Goal: Task Accomplishment & Management: Use online tool/utility

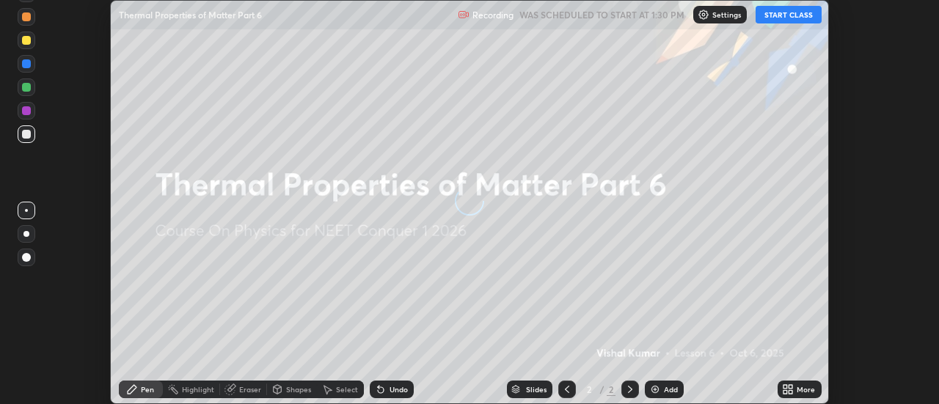
scroll to position [404, 938]
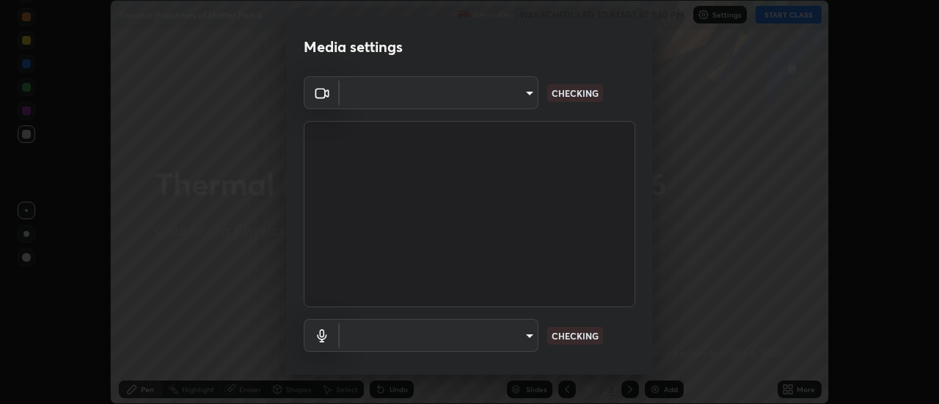
type input "4eebad9fb2b760257747d3faba0537f77ebfd590b97cb0ff6e10e17389be776b"
click at [442, 344] on body "Erase all Thermal Properties of Matter Part 6 Recording WAS SCHEDULED TO START …" at bounding box center [469, 202] width 939 height 404
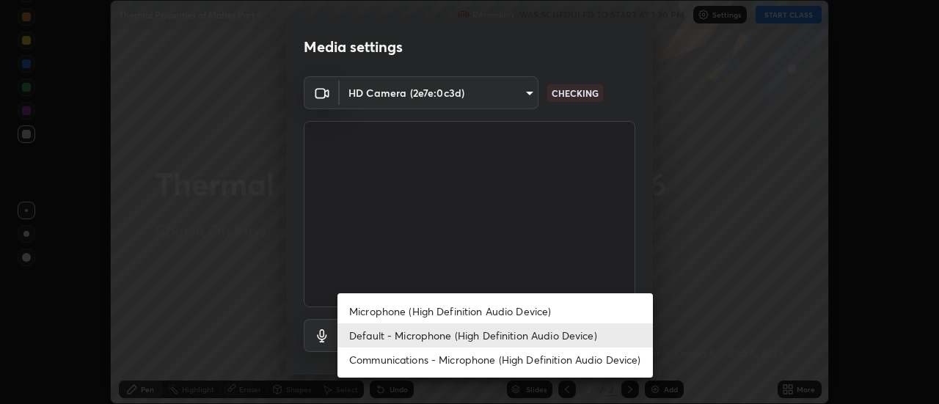
click at [403, 362] on li "Communications - Microphone (High Definition Audio Device)" at bounding box center [494, 360] width 315 height 24
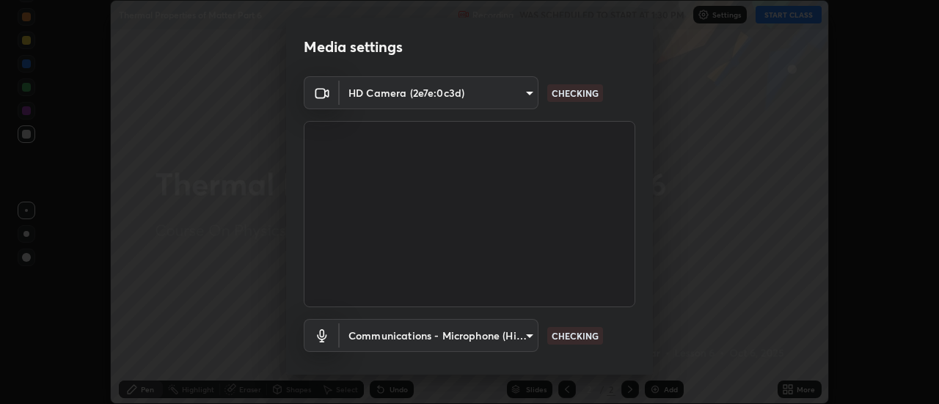
click at [401, 342] on body "Erase all Thermal Properties of Matter Part 6 Recording WAS SCHEDULED TO START …" at bounding box center [469, 202] width 939 height 404
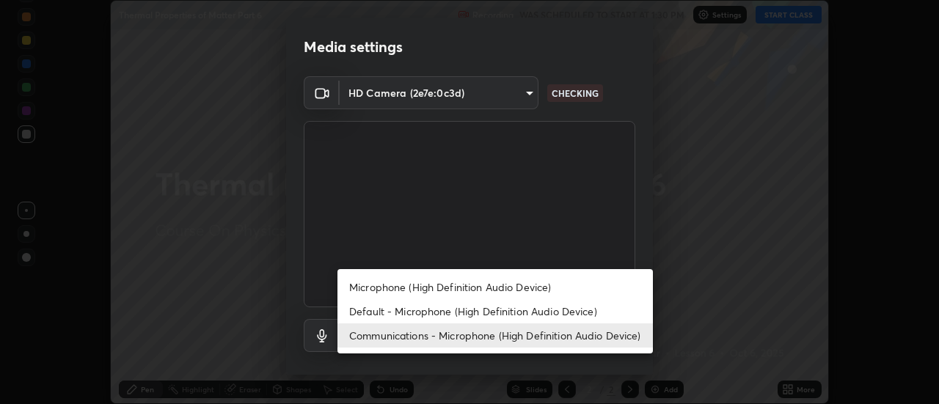
click at [397, 312] on li "Default - Microphone (High Definition Audio Device)" at bounding box center [494, 311] width 315 height 24
type input "default"
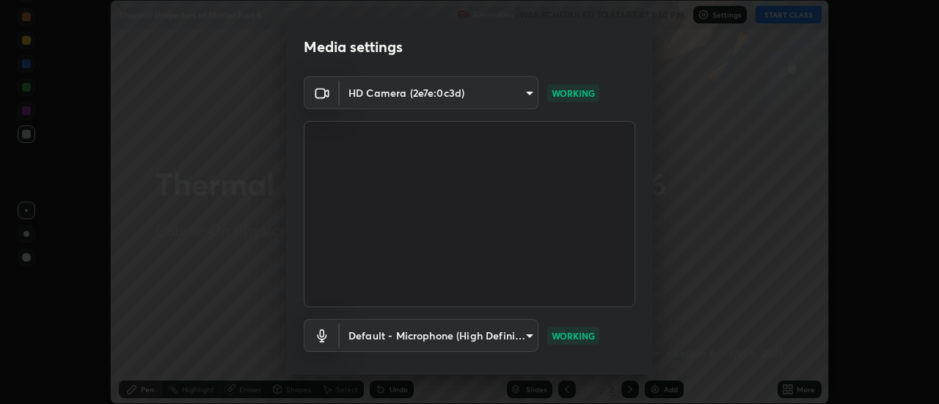
scroll to position [77, 0]
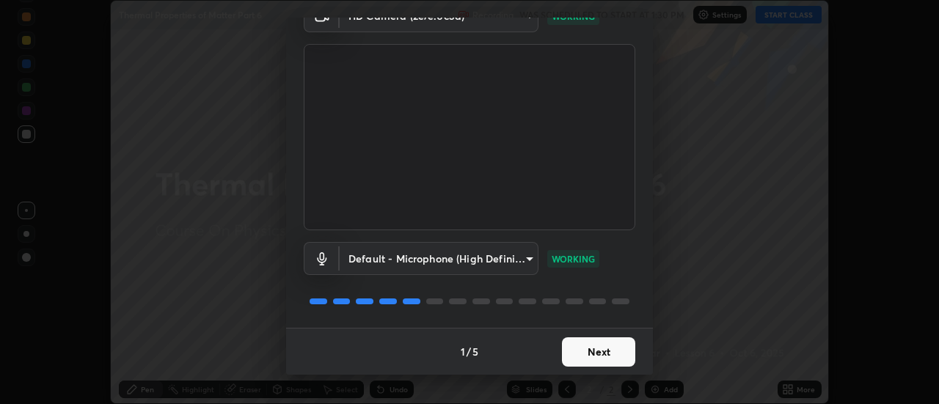
click at [590, 355] on button "Next" at bounding box center [598, 351] width 73 height 29
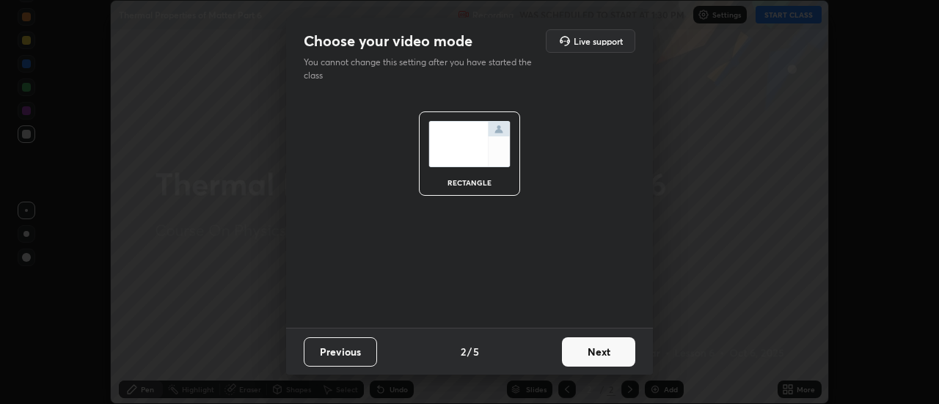
scroll to position [0, 0]
click at [596, 353] on button "Next" at bounding box center [598, 351] width 73 height 29
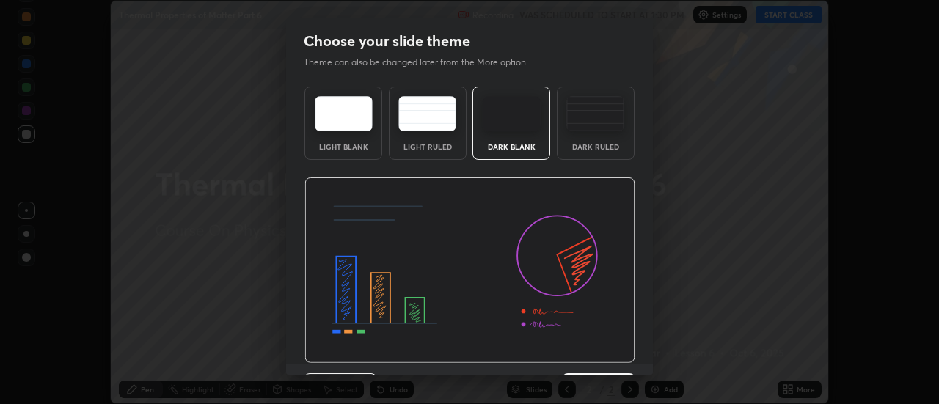
scroll to position [36, 0]
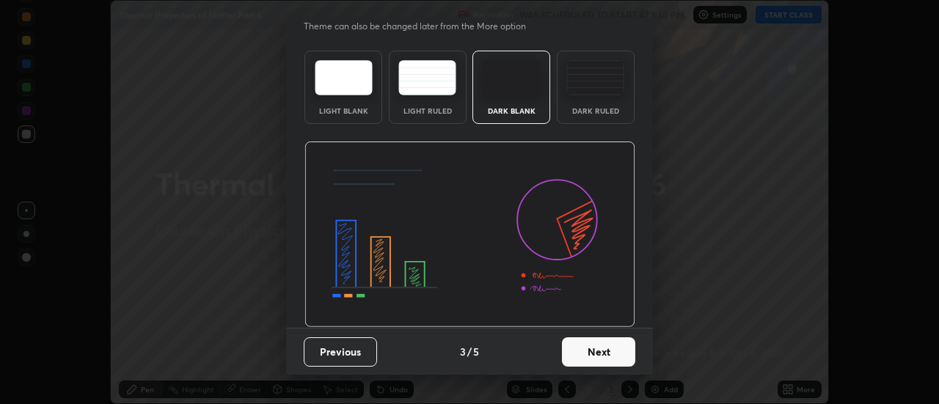
click at [595, 359] on button "Next" at bounding box center [598, 351] width 73 height 29
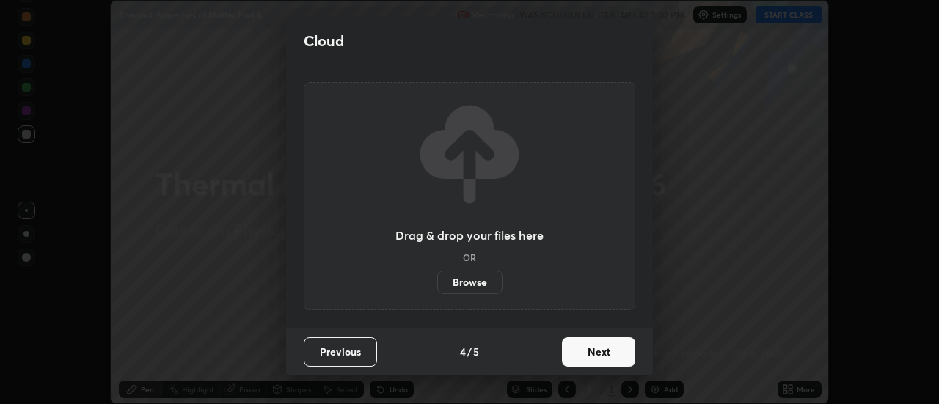
scroll to position [0, 0]
click at [595, 359] on button "Next" at bounding box center [598, 351] width 73 height 29
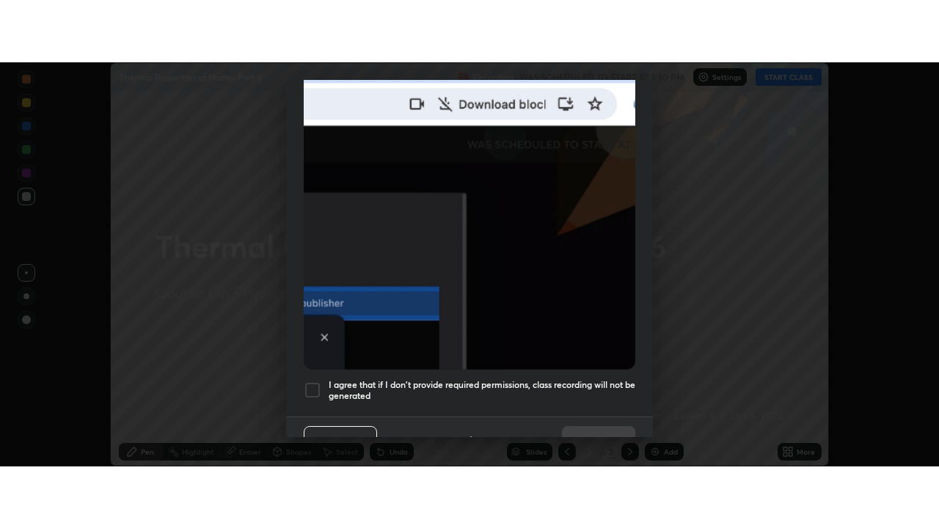
scroll to position [376, 0]
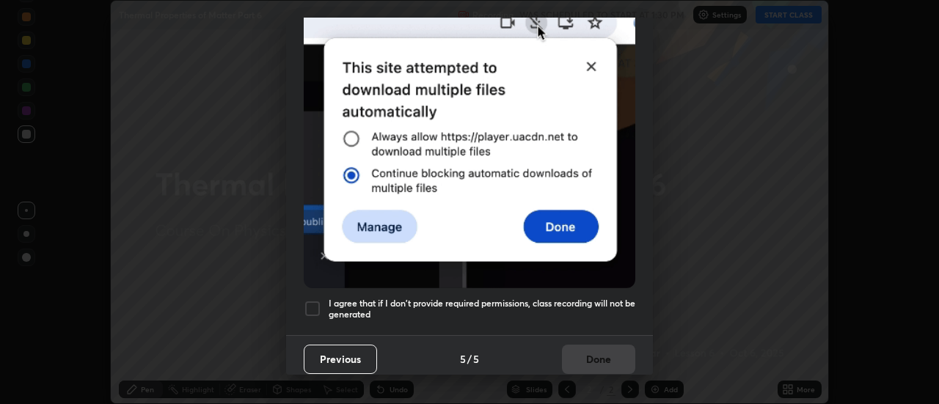
click at [416, 298] on h5 "I agree that if I don't provide required permissions, class recording will not …" at bounding box center [482, 309] width 307 height 23
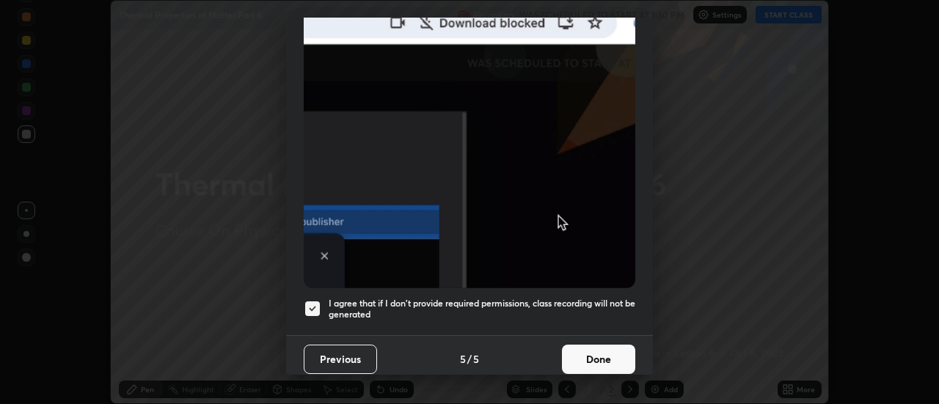
click at [582, 353] on button "Done" at bounding box center [598, 359] width 73 height 29
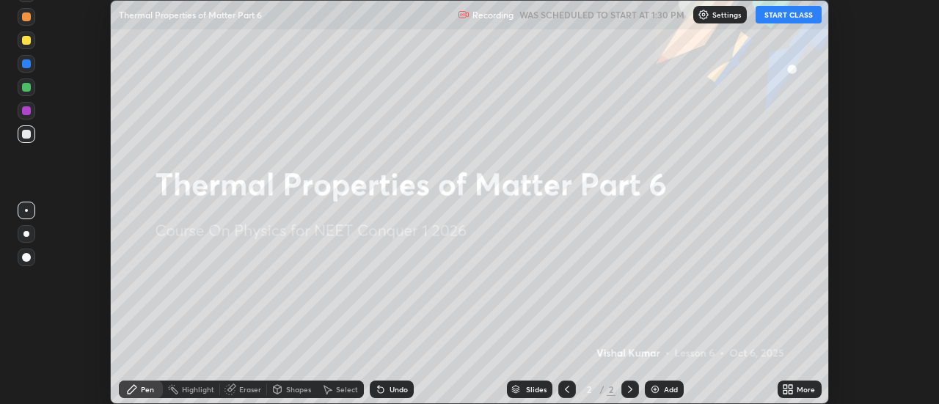
click at [799, 396] on div "More" at bounding box center [799, 390] width 44 height 18
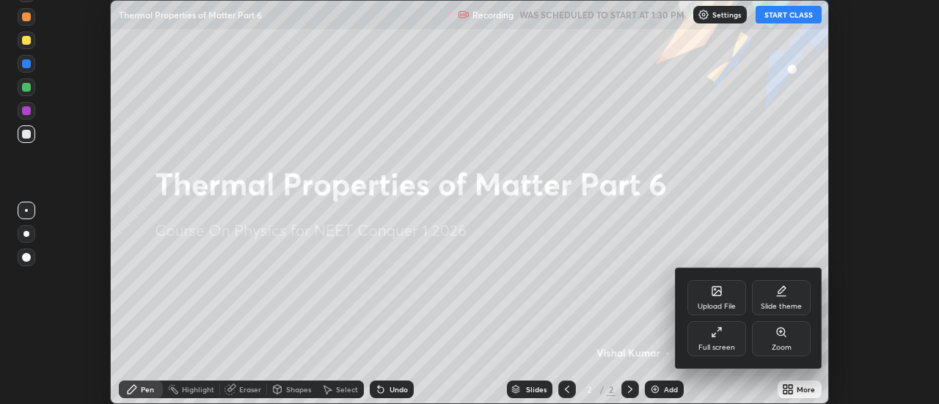
click at [716, 340] on div "Full screen" at bounding box center [716, 338] width 59 height 35
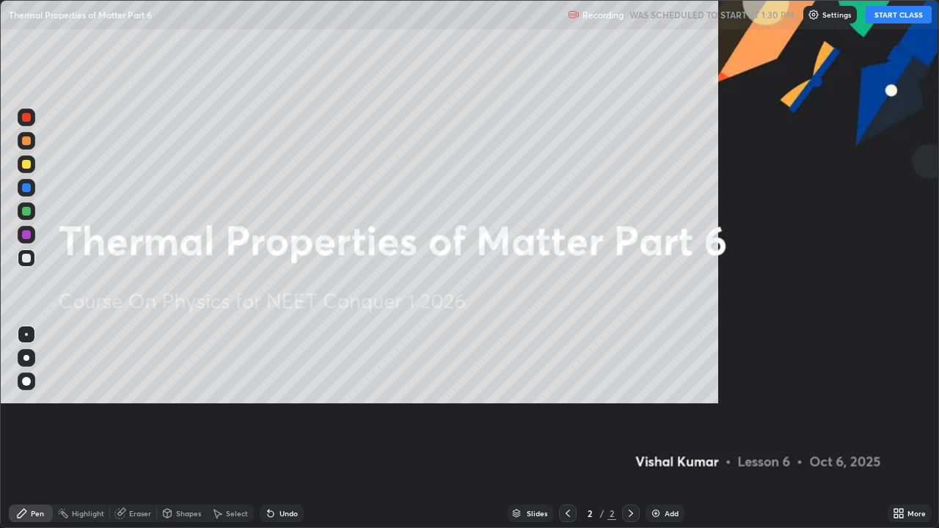
scroll to position [528, 939]
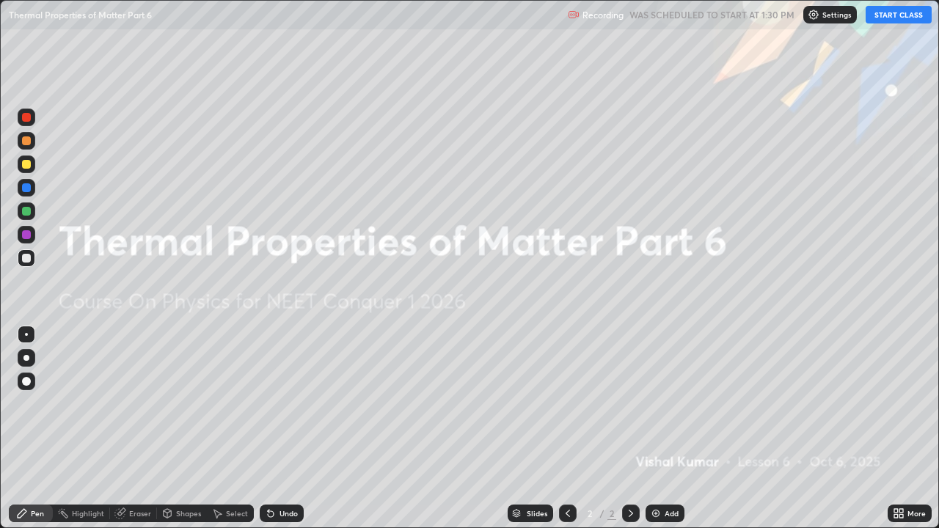
click at [896, 20] on button "START CLASS" at bounding box center [898, 15] width 66 height 18
click at [26, 356] on div at bounding box center [26, 358] width 6 height 6
click at [26, 166] on div at bounding box center [26, 164] width 9 height 9
click at [664, 403] on div "Add" at bounding box center [671, 513] width 14 height 7
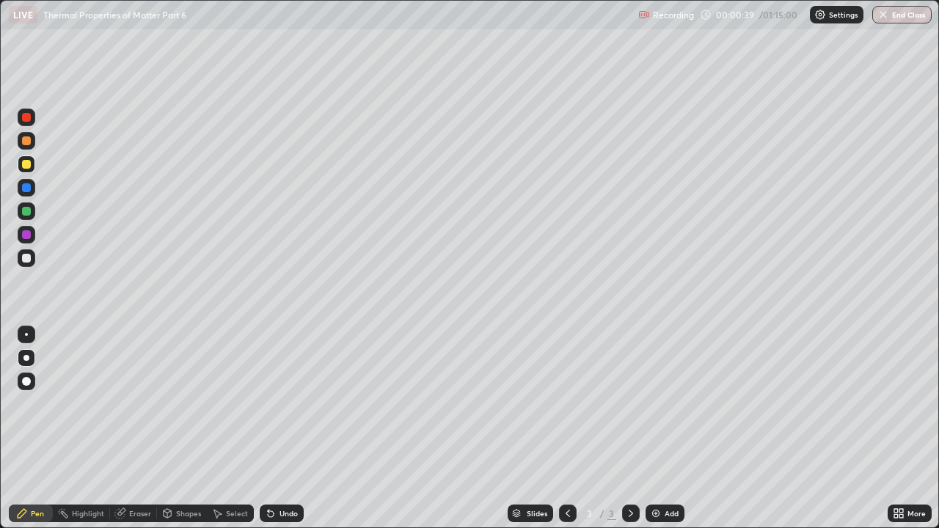
click at [279, 403] on div "Undo" at bounding box center [288, 513] width 18 height 7
click at [906, 15] on button "End Class" at bounding box center [901, 15] width 59 height 18
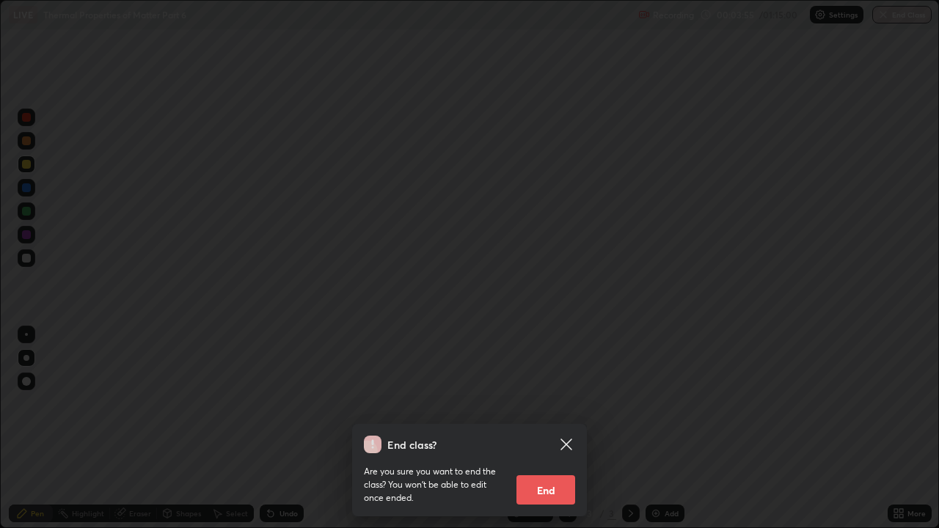
click at [558, 403] on button "End" at bounding box center [545, 489] width 59 height 29
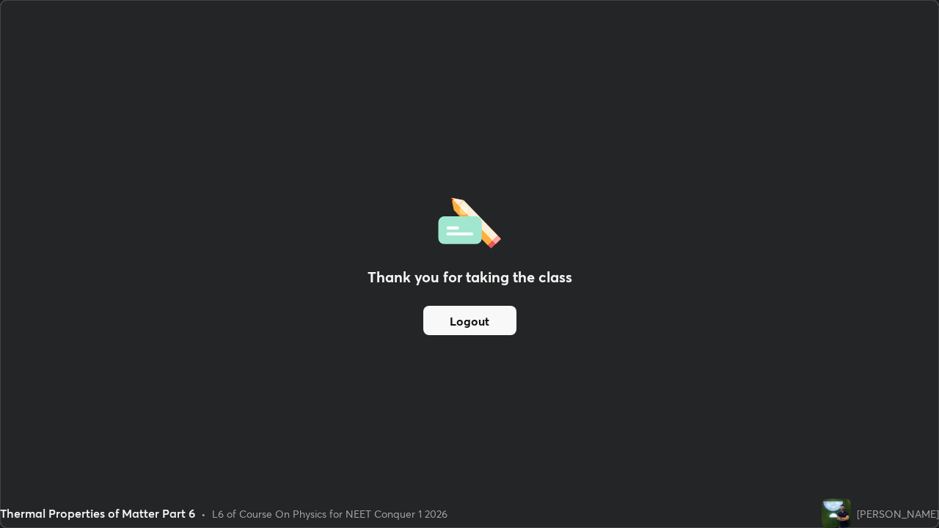
click at [499, 321] on button "Logout" at bounding box center [469, 320] width 93 height 29
